Goal: Task Accomplishment & Management: Manage account settings

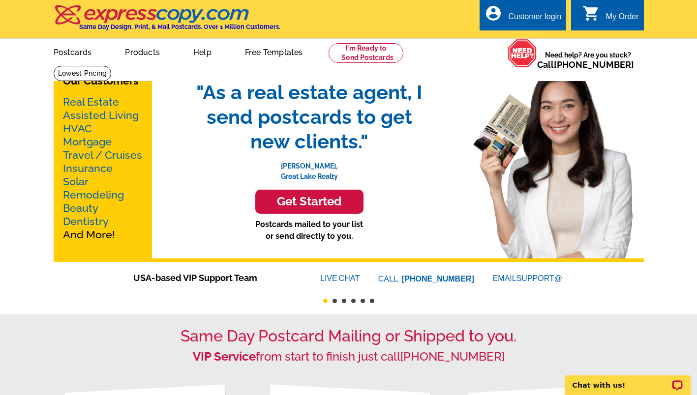
click at [543, 21] on div "Customer login" at bounding box center [534, 19] width 53 height 14
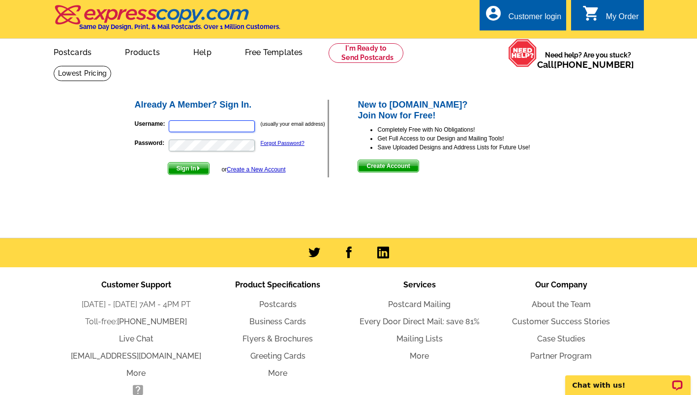
type input "eliteteamsell@gmail.com"
click at [192, 168] on span "Sign In" at bounding box center [188, 169] width 41 height 12
